Goal: Transaction & Acquisition: Obtain resource

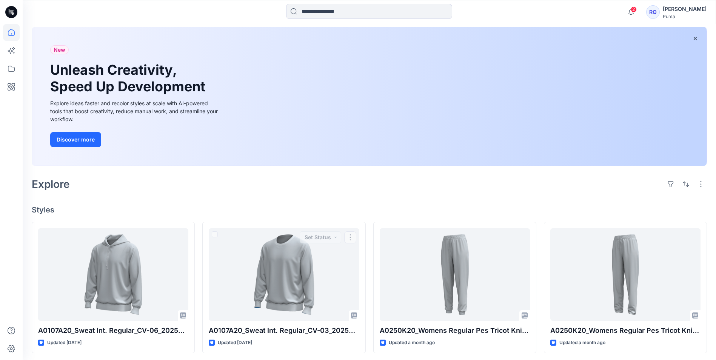
scroll to position [38, 0]
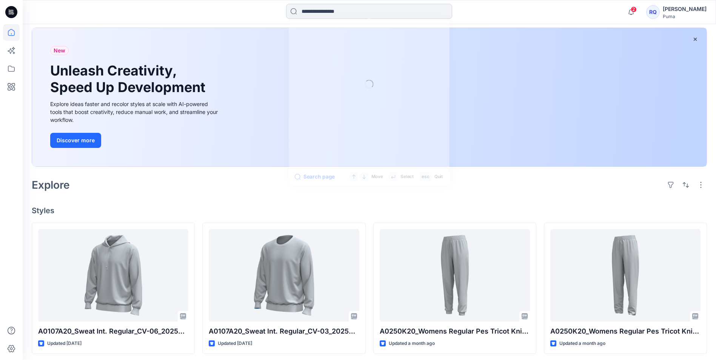
click at [342, 13] on input at bounding box center [369, 11] width 166 height 15
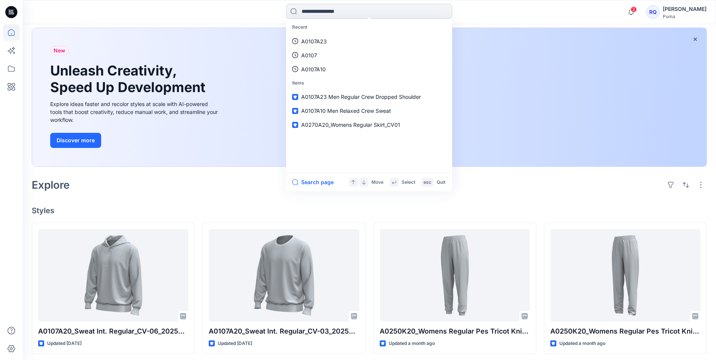
type input "*"
type input "********"
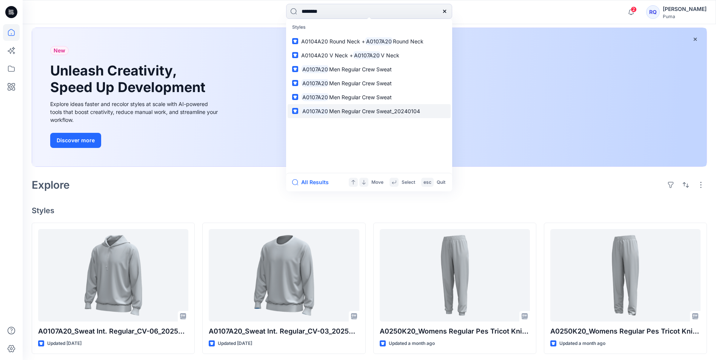
click at [319, 111] on mark "A0107A20" at bounding box center [315, 111] width 28 height 9
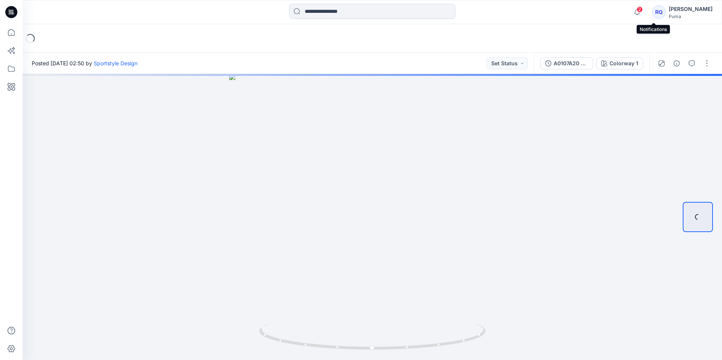
click at [643, 11] on span "2" at bounding box center [640, 9] width 6 height 6
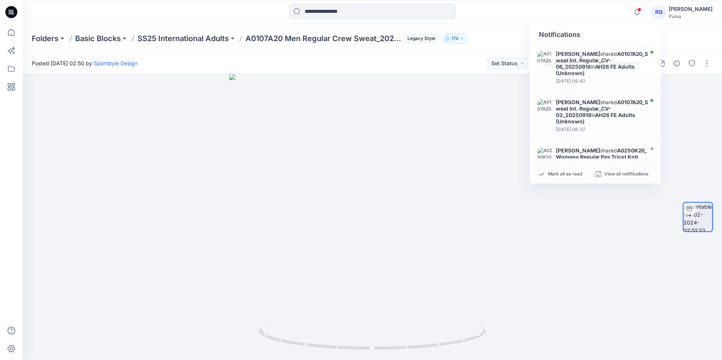
click at [501, 15] on div at bounding box center [373, 12] width 350 height 17
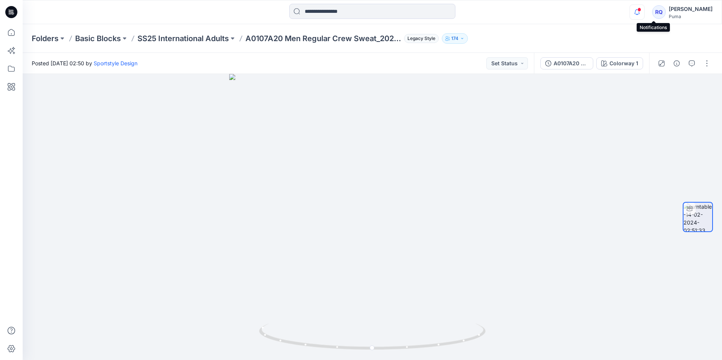
click at [644, 13] on icon "button" at bounding box center [637, 12] width 14 height 15
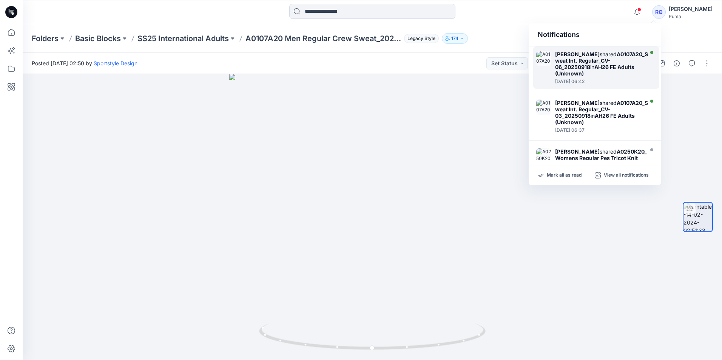
click at [581, 60] on strong "A0107A20_Sweat Int. Regular_CV-06_20250918" at bounding box center [601, 60] width 93 height 19
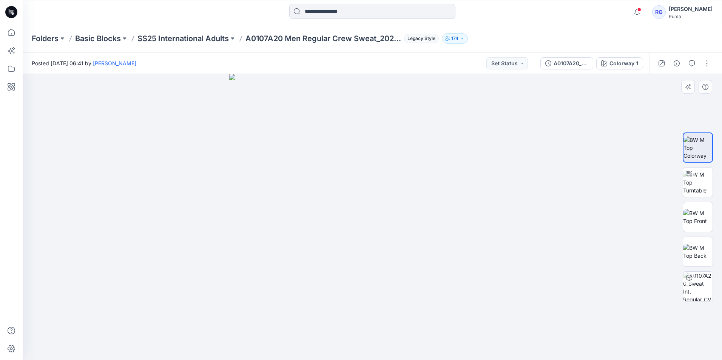
click at [213, 222] on div at bounding box center [372, 217] width 699 height 286
click at [370, 231] on img at bounding box center [372, 217] width 286 height 286
click at [585, 65] on div "A0107A20_Sweat Int. Regular_CV-06_20250918" at bounding box center [571, 63] width 35 height 8
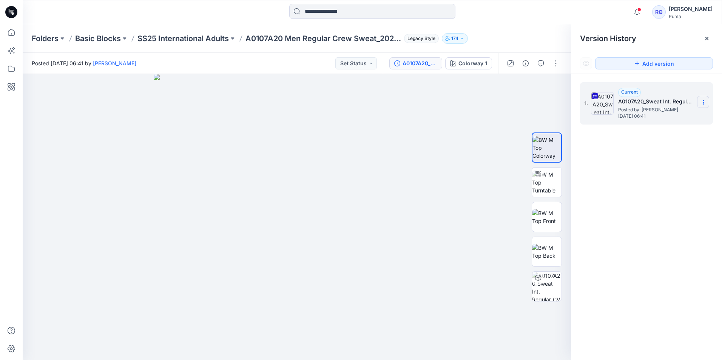
click at [704, 102] on icon at bounding box center [704, 102] width 6 height 6
click at [644, 113] on span "Download Source BW File" at bounding box center [665, 117] width 63 height 9
click at [149, 213] on div at bounding box center [297, 217] width 548 height 286
